Goal: Consume media (video, audio): Consume media (video, audio)

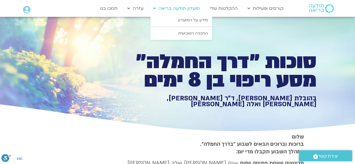
type input "851.4"
type input "1640.5"
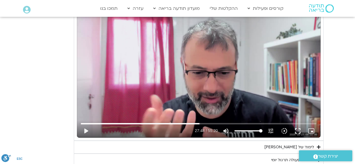
type input "851.4"
type input "1640.5"
type input "851.4"
type input "1640.5"
type input "851.4"
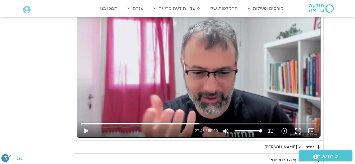
type input "1640.5"
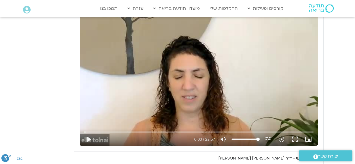
type input "851.4"
type input "1640.5"
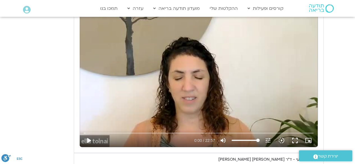
type input "851.4"
type input "1640.5"
type input "851.4"
type input "1640.5"
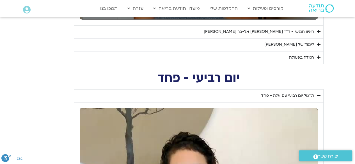
type input "851.4"
type input "1640.5"
type input "851.4"
type input "1640.5"
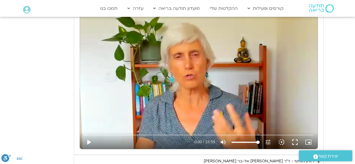
type input "851.4"
type input "1640.5"
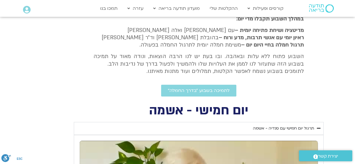
type input "851.4"
type input "1640.5"
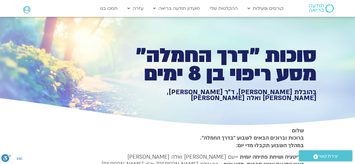
type input "851.4"
type input "1640.5"
type input "851.4"
type input "1640.5"
type input "851.4"
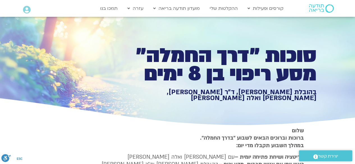
type input "1640.5"
type input "851.4"
type input "1640.5"
type input "851.4"
type input "1640.5"
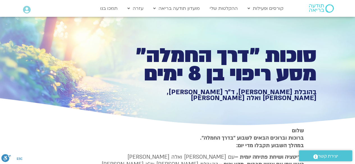
type input "851.4"
type input "1640.5"
type input "851.4"
type input "1640.5"
type input "851.4"
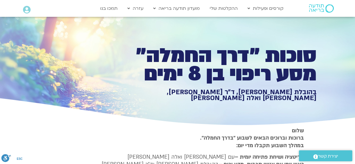
type input "1640.5"
type input "851.4"
type input "1640.5"
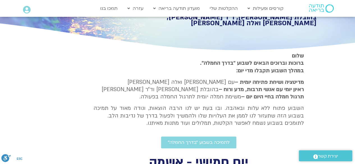
type input "851.4"
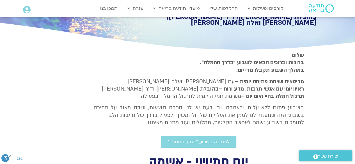
type input "1640.5"
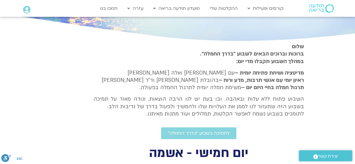
type input "851.4"
type input "1640.5"
type input "851.4"
type input "1640.5"
type input "851.4"
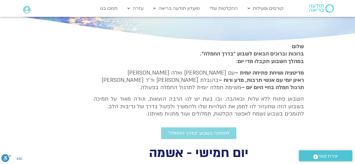
type input "1640.5"
type input "851.4"
type input "1640.5"
type input "851.4"
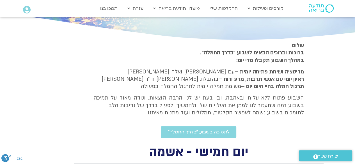
type input "1640.5"
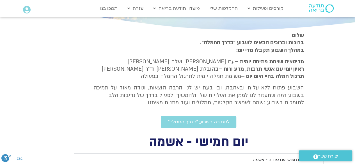
type input "851.4"
type input "1640.5"
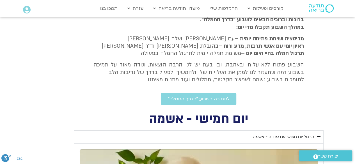
type input "851.4"
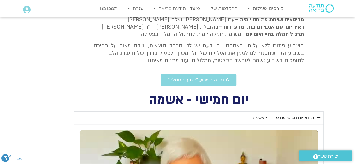
type input "1640.5"
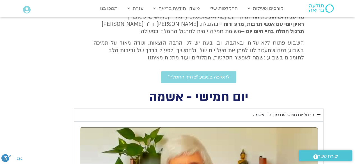
type input "851.4"
type input "1640.5"
type input "851.4"
type input "1640.5"
type input "851.4"
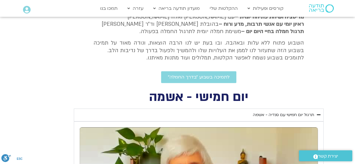
type input "1640.5"
type input "851.4"
type input "1640.5"
type input "851.4"
type input "1640.5"
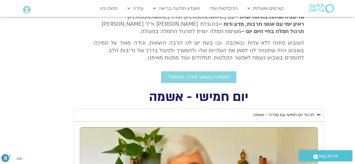
type input "851.4"
type input "1640.5"
type input "851.4"
type input "1640.5"
type input "851.4"
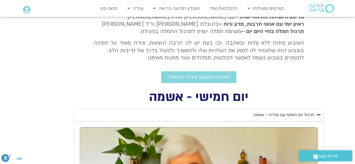
type input "1640.5"
type input "851.4"
type input "1640.5"
type input "851.4"
type input "1640.5"
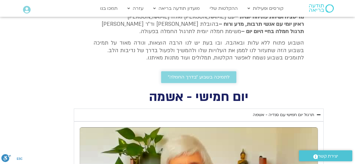
type input "851.4"
type input "1640.5"
type input "851.4"
type input "1640.5"
type input "851.4"
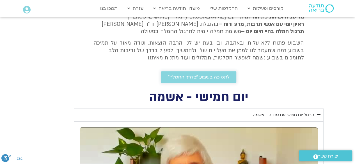
type input "1640.5"
type input "851.4"
type input "1640.5"
type input "851.4"
type input "1640.5"
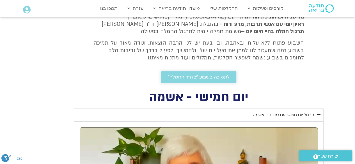
type input "851.4"
type input "1640.5"
type input "851.4"
type input "1640.5"
type input "851.4"
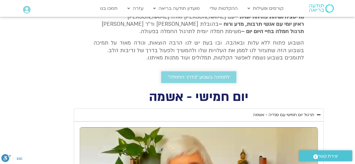
type input "1640.5"
type input "851.4"
type input "1640.5"
type input "851.4"
type input "1640.5"
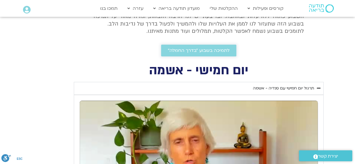
type input "851.4"
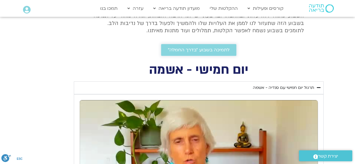
type input "1640.5"
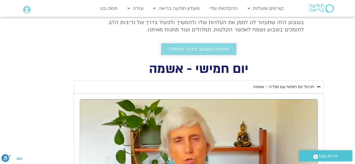
type input "851.4"
type input "1640.5"
type input "851.4"
type input "1640.5"
type input "851.4"
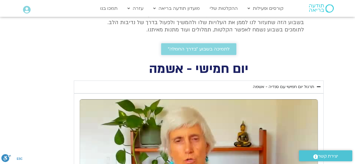
type input "1640.5"
type input "851.4"
type input "1640.5"
type input "851.4"
type input "1640.5"
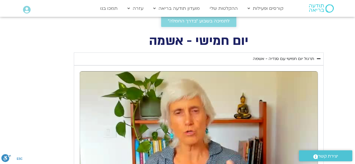
type input "851.4"
type input "1640.5"
type input "851.4"
type input "1640.5"
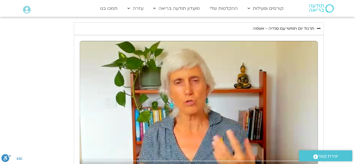
type input "851.4"
type input "1640.5"
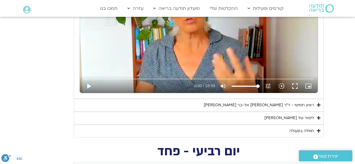
type input "851.4"
type input "1640.5"
type input "851.4"
type input "1640.5"
type input "851.4"
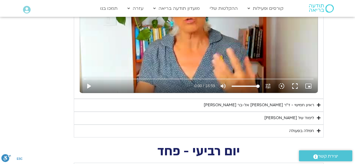
type input "1640.5"
type input "851.4"
type input "1640.5"
type input "851.4"
type input "1640.5"
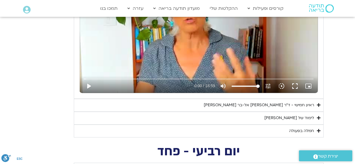
type input "851.4"
type input "1640.5"
type input "851.4"
type input "1640.5"
type input "851.4"
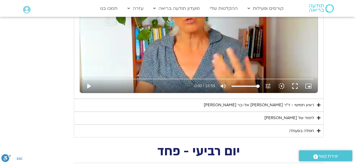
type input "1640.5"
type input "851.4"
type input "1640.5"
type input "851.4"
type input "1640.5"
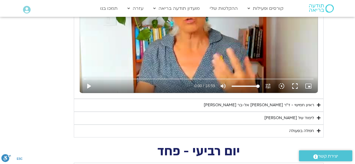
type input "851.4"
type input "1640.5"
type input "851.4"
type input "1640.5"
type input "851.4"
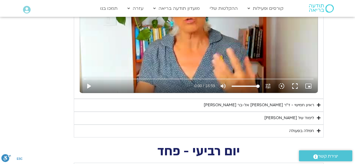
type input "1640.5"
type input "851.4"
type input "1640.5"
type input "851.4"
type input "1640.5"
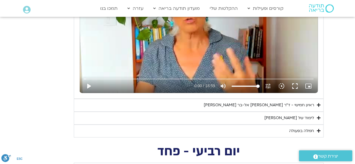
type input "851.4"
type input "1640.5"
type input "851.4"
type input "1640.5"
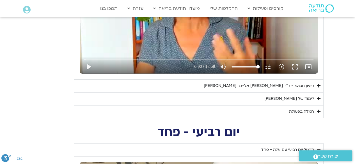
type input "851.4"
type input "1640.5"
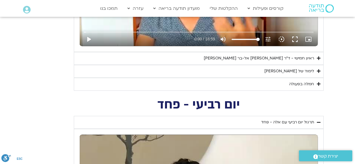
type input "851.4"
type input "1640.5"
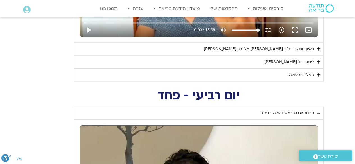
type input "851.4"
type input "1640.5"
type input "851.4"
type input "1640.5"
type input "851.4"
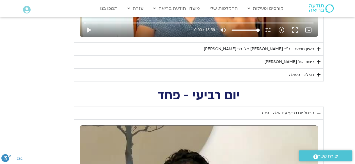
type input "1640.5"
type input "851.4"
type input "1640.5"
type input "851.4"
type input "1640.5"
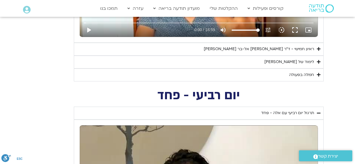
type input "851.4"
type input "1640.5"
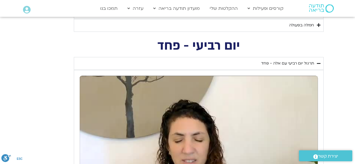
type input "851.4"
type input "1640.5"
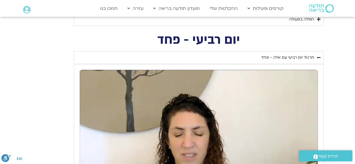
type input "851.4"
type input "1640.5"
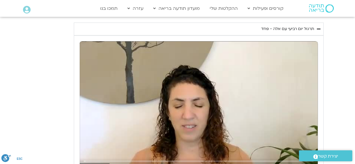
type input "851.4"
type input "1640.5"
type input "851.4"
type input "1640.5"
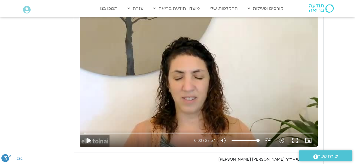
type input "851.4"
type input "1640.5"
type input "851.4"
type input "1640.5"
type input "851.4"
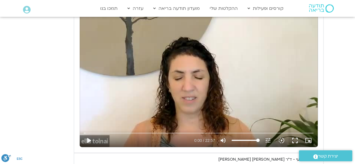
type input "1640.5"
type input "851.4"
type input "1640.5"
type input "851.4"
type input "1640.5"
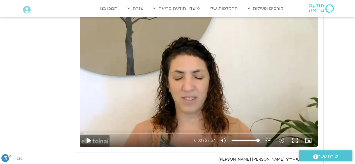
type input "851.4"
type input "1640.5"
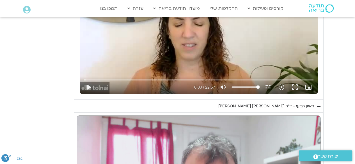
type input "851.4"
type input "1640.5"
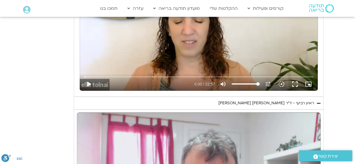
type input "851.4"
type input "1640.5"
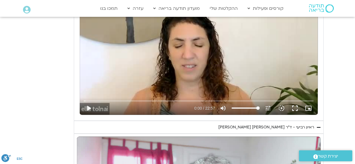
type input "851.4"
type input "1640.5"
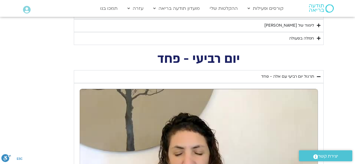
type input "851.4"
type input "1640.5"
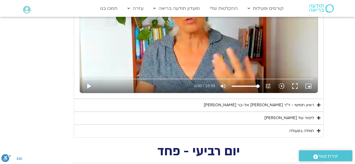
type input "851.4"
type input "1640.5"
type input "851.4"
type input "1640.5"
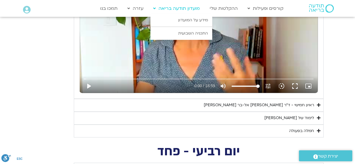
type input "851.4"
type input "1640.5"
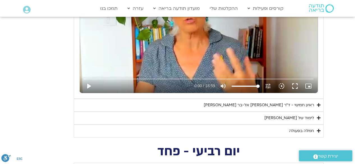
type input "851.4"
type input "1640.5"
